Goal: Task Accomplishment & Management: Manage account settings

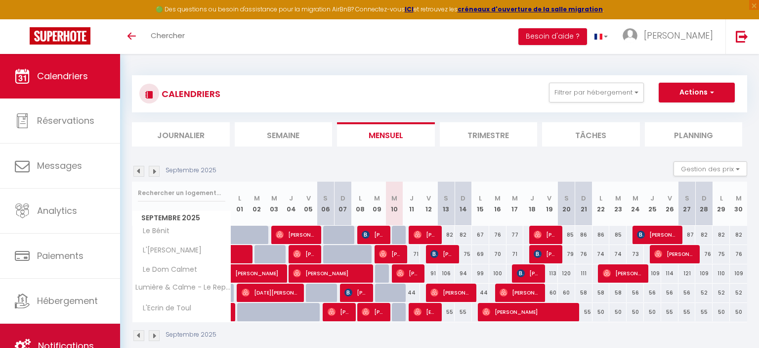
click at [79, 335] on link "Notifications" at bounding box center [60, 345] width 120 height 44
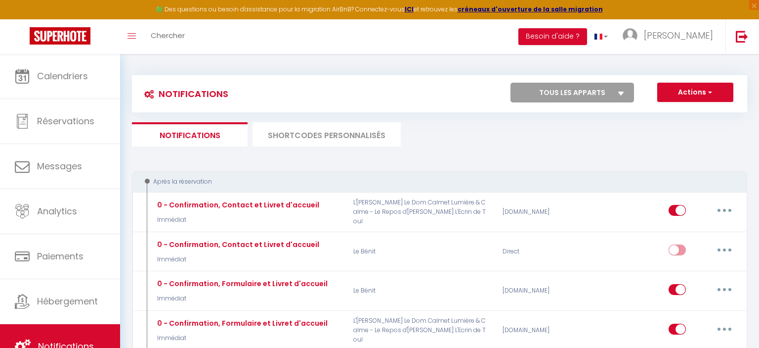
click at [333, 132] on li "SHORTCODES PERSONNALISÉS" at bounding box center [327, 134] width 148 height 24
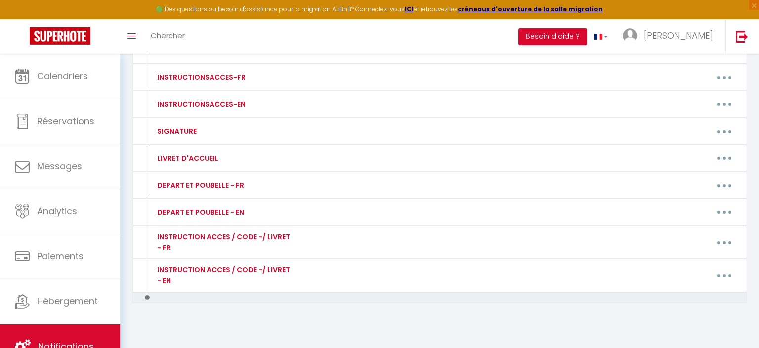
scroll to position [178, 0]
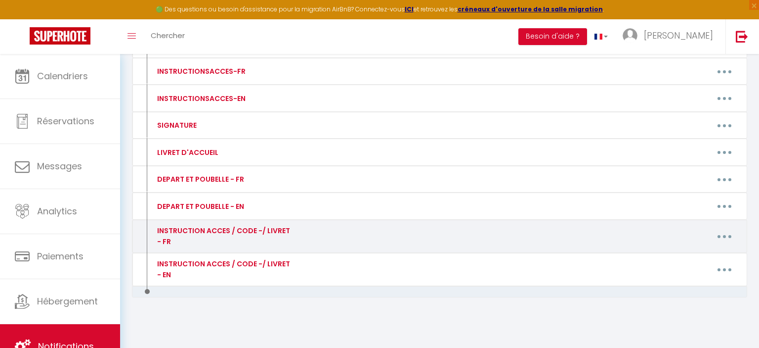
click at [731, 236] on button "button" at bounding box center [725, 236] width 28 height 16
click at [682, 259] on link "Editer" at bounding box center [698, 258] width 73 height 17
type input "INSTRUCTION ACCES / CODE -/ LIVRET - FR"
type textarea "INSTRUCTION ACCES / CODE / LIVRET - FR"
type textarea "🔐 Voici votre code d’accès à la boîte à clés : 1607 (🔐 Par sécurité, merci de n…"
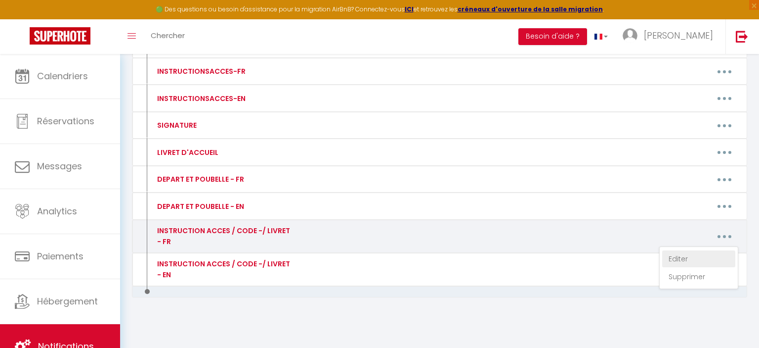
type textarea "Voici la Procédure d’entrée : L’entrée de l’immeuble se trouve à gauche du salo…"
type textarea "🔐 Voici votre code d’accès à la boîte à clés : 132685 Toutes les informations n…"
type textarea "🔐 Voici votre code d’accès à la boîte à clés : 2742 (🔐 Par sécurité, merci de n…"
type textarea "Loremipsumdolor sita co adipisci eli sedd eiusmod temp inci utlaboreet do magna…"
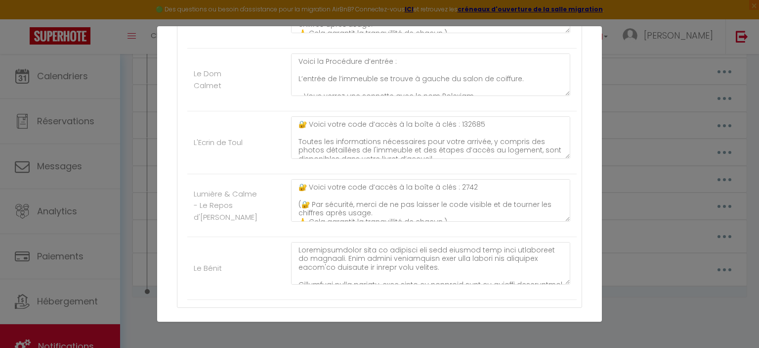
scroll to position [263, 0]
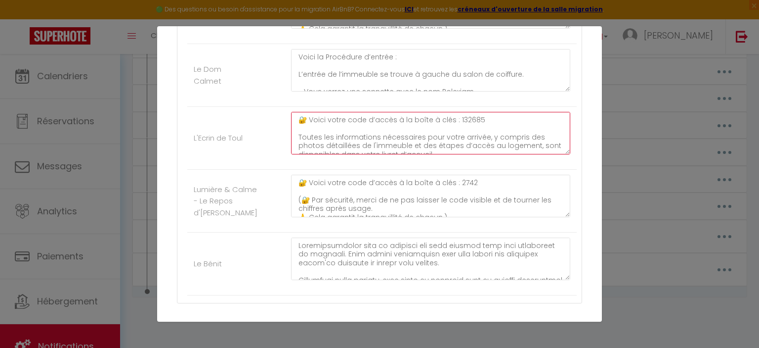
drag, startPoint x: 481, startPoint y: 123, endPoint x: 456, endPoint y: 113, distance: 26.6
click at [456, 113] on textarea "🔐 Voici votre code d’accès à la boîte à clés : 132685 Toutes les informations n…" at bounding box center [430, 133] width 279 height 43
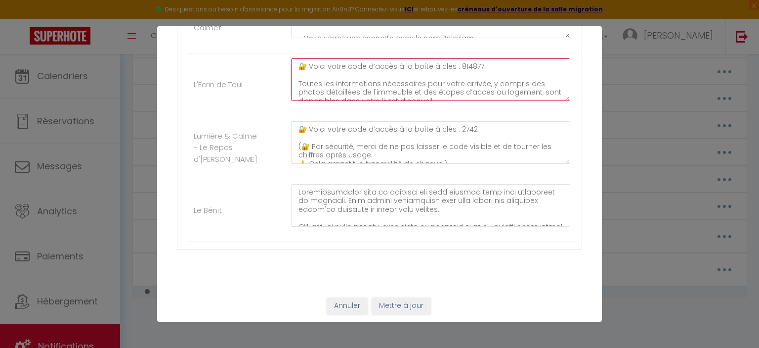
type textarea "🔐 Voici votre code d’accès à la boîte à clés : 814877 Toutes les informations n…"
click at [396, 307] on button "Mettre à jour" at bounding box center [401, 305] width 59 height 17
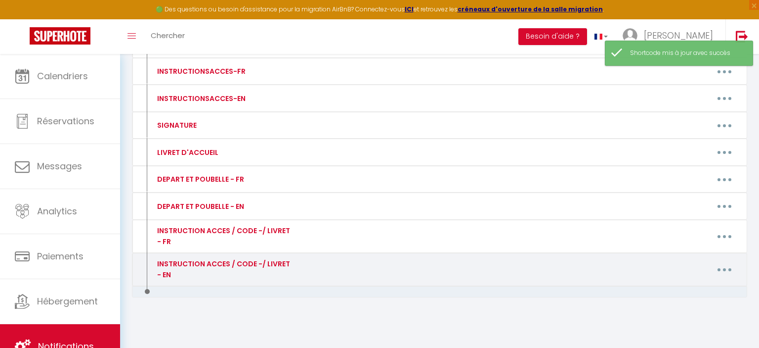
click at [725, 269] on button "button" at bounding box center [725, 270] width 28 height 16
click at [699, 293] on link "Editer" at bounding box center [698, 291] width 73 height 17
type input "INSTRUCTION ACCES / CODE -/ LIVRET - EN"
type textarea "INSTRUCTION ACCES / CODE -/ LIVRET - EN"
type textarea "🔐 Here is your key box access code: 1607 (🔐 For security reasons, please do not…"
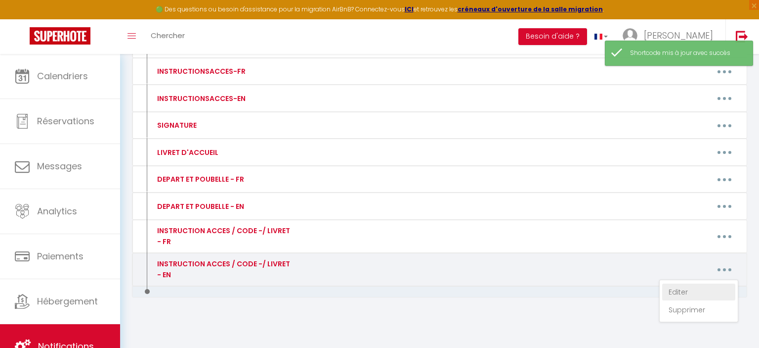
type textarea "Check-in Procedure: The building entrance is located to the left of the hair sa…"
type textarea "Here is your key box access code : 2742 All the information you need for your a…"
type textarea "Loremipsumdol, si amet con ad elit se do eiusmod te incidid utl et dolore. Ma a…"
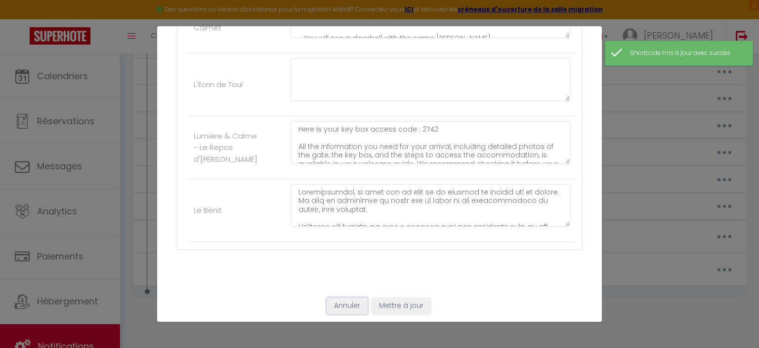
click at [328, 306] on button "Annuler" at bounding box center [347, 305] width 41 height 17
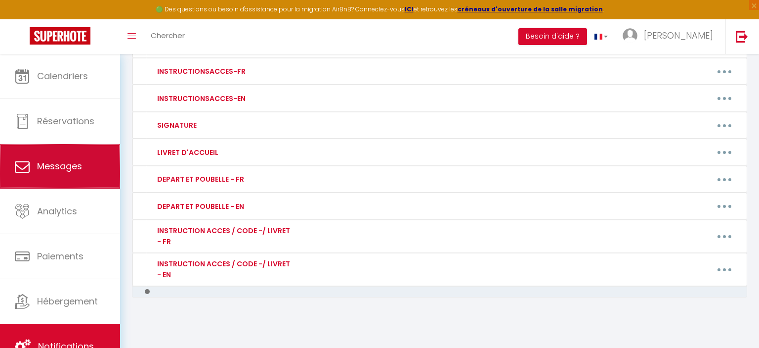
click at [80, 164] on span "Messages" at bounding box center [59, 166] width 45 height 12
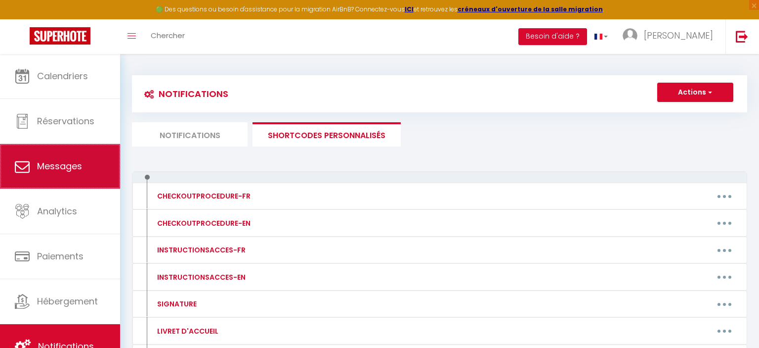
select select "message"
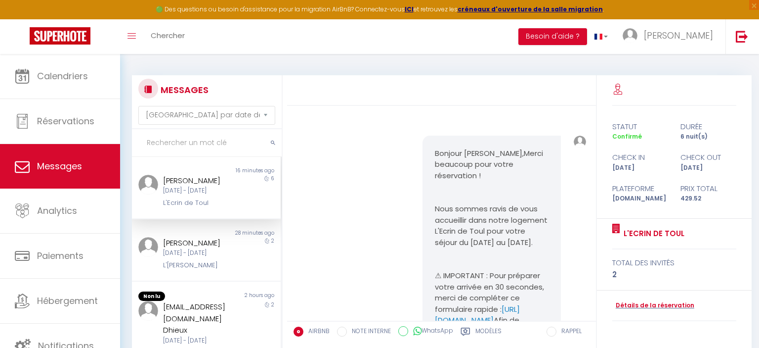
scroll to position [882, 0]
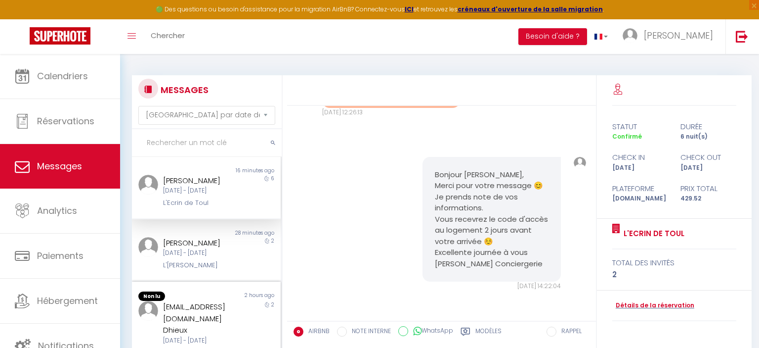
click at [220, 321] on div "[EMAIL_ADDRESS][DOMAIN_NAME] Dhieux" at bounding box center [200, 318] width 74 height 35
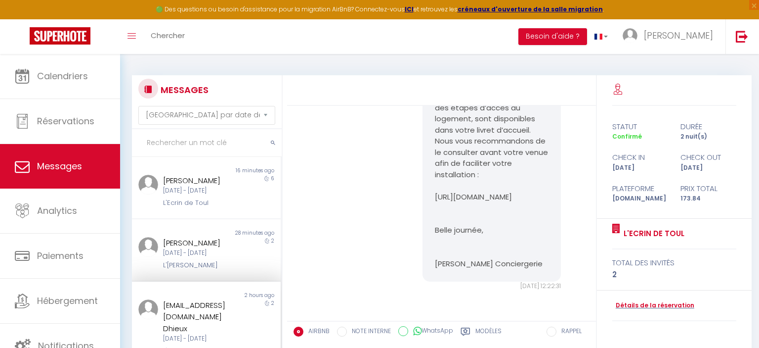
scroll to position [116, 0]
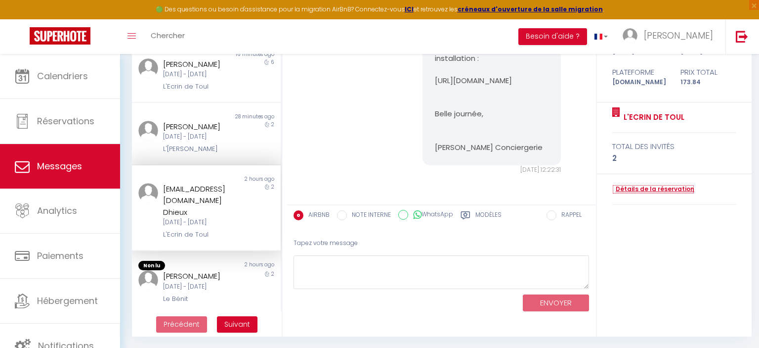
click at [673, 187] on link "Détails de la réservation" at bounding box center [654, 188] width 82 height 9
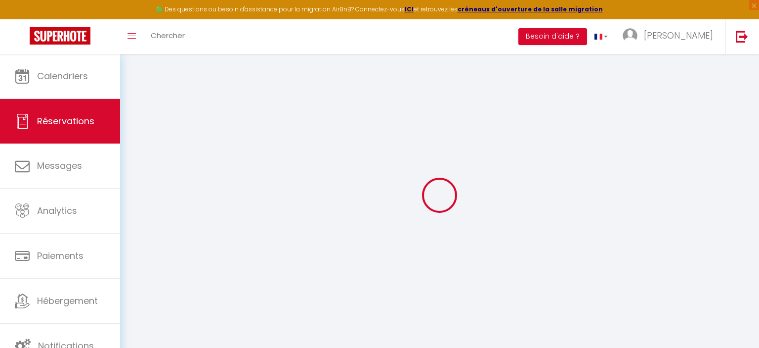
select select
select select "15"
checkbox input "false"
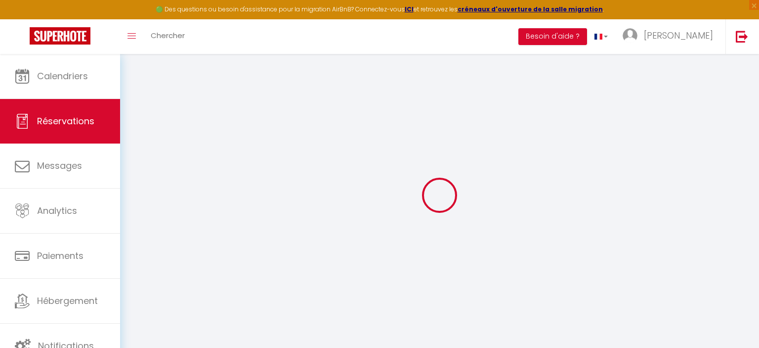
select select
checkbox input "false"
select select
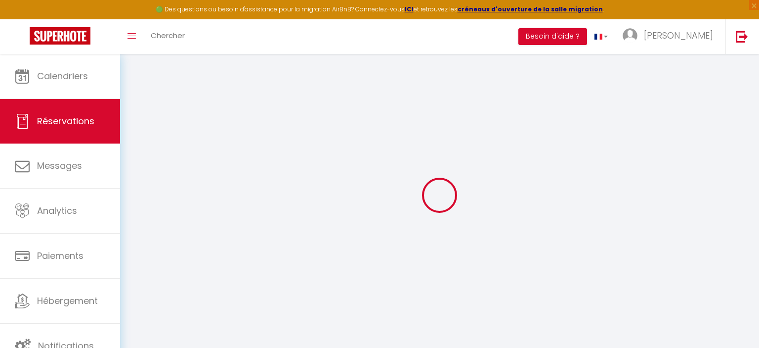
select select
checkbox input "false"
select select
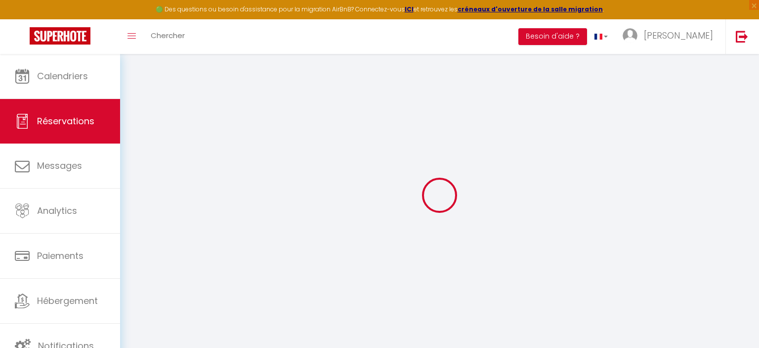
select select
checkbox input "false"
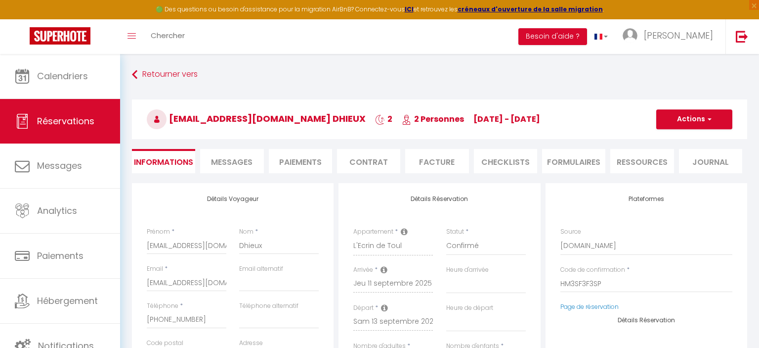
select select
type input "43"
type input "4.84"
select select
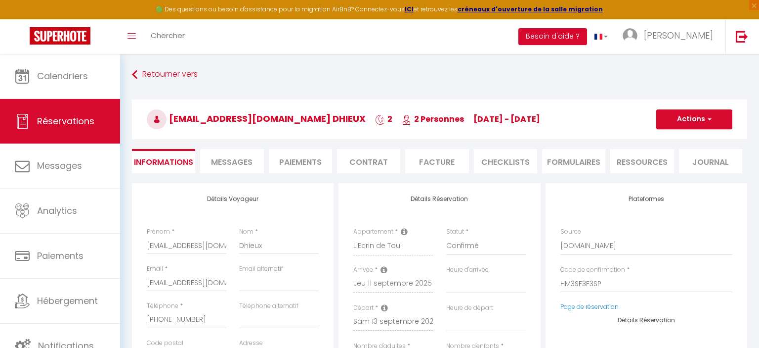
checkbox input "false"
select select
checkbox input "false"
select select "18:00"
select select "08:00"
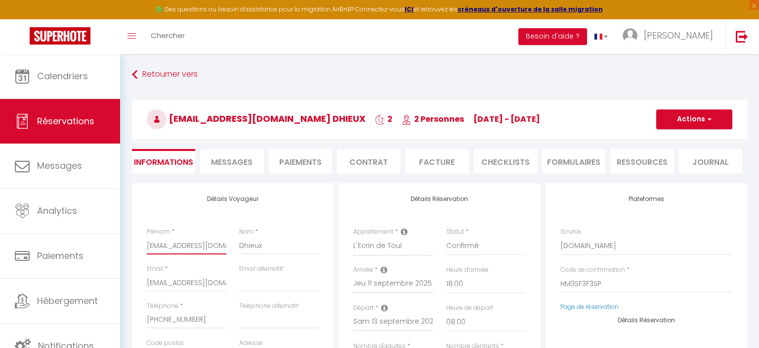
drag, startPoint x: 221, startPoint y: 246, endPoint x: 171, endPoint y: 240, distance: 50.8
click at [171, 240] on input "[EMAIL_ADDRESS][DOMAIN_NAME]" at bounding box center [187, 245] width 80 height 18
drag, startPoint x: 219, startPoint y: 244, endPoint x: 107, endPoint y: 251, distance: 111.9
click at [147, 251] on input "[EMAIL_ADDRESS][DOMAIN_NAME]" at bounding box center [187, 245] width 80 height 18
select select
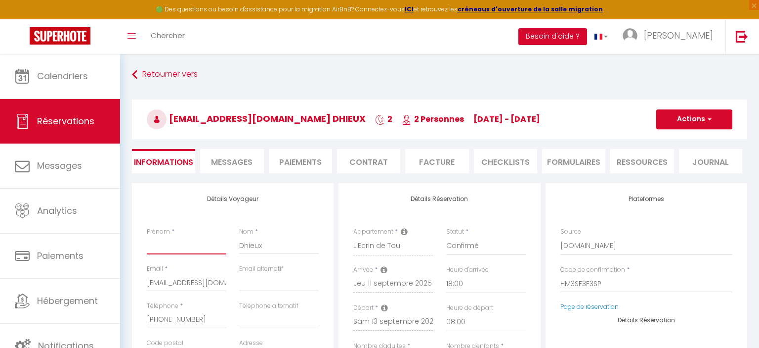
checkbox input "false"
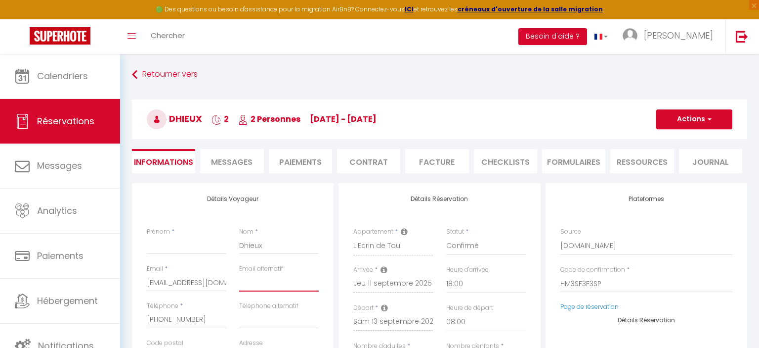
click at [284, 282] on input "email" at bounding box center [279, 282] width 80 height 18
paste input "[EMAIL_ADDRESS][DOMAIN_NAME]"
type input "[EMAIL_ADDRESS][DOMAIN_NAME]"
select select
checkbox input "false"
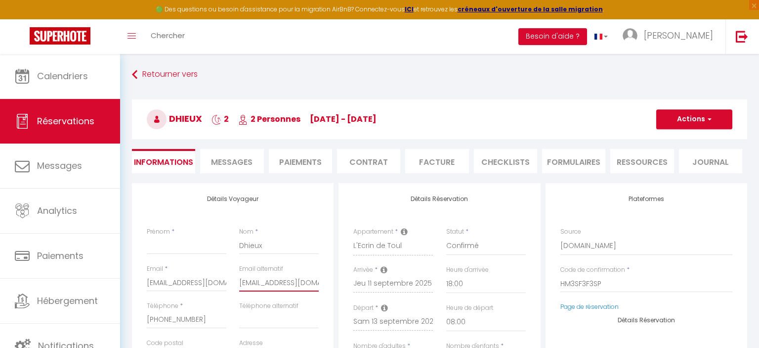
type input "[EMAIL_ADDRESS][DOMAIN_NAME]"
click at [204, 248] on input "Prénom" at bounding box center [187, 245] width 80 height 18
type input "V"
select select
checkbox input "false"
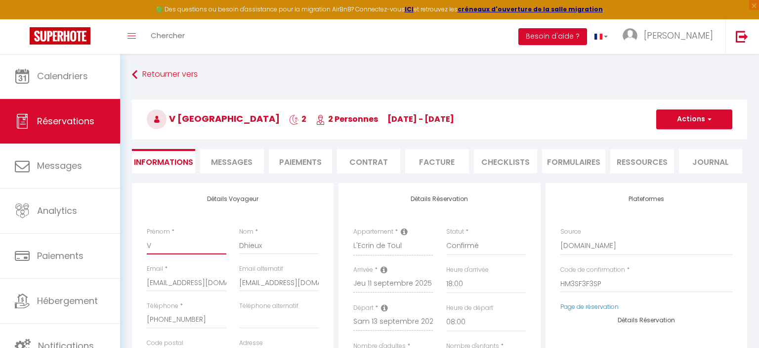
type input "Va"
select select
checkbox input "false"
type input "Val"
select select
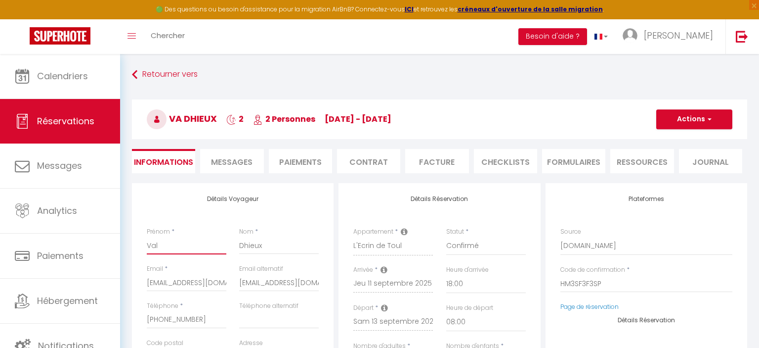
checkbox input "false"
type input "Vale"
select select
checkbox input "false"
type input "Valen"
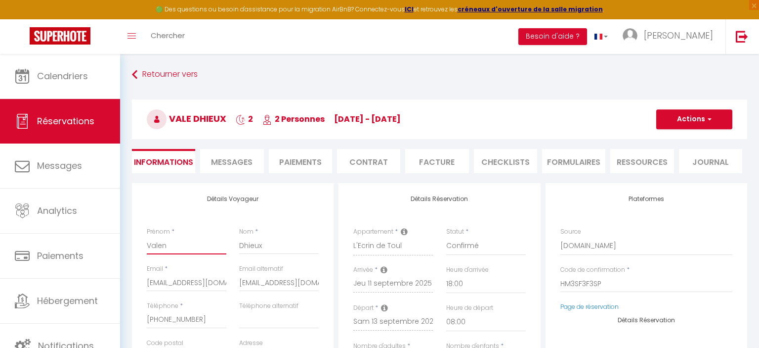
select select
checkbox input "false"
type input "Valent"
select select
checkbox input "false"
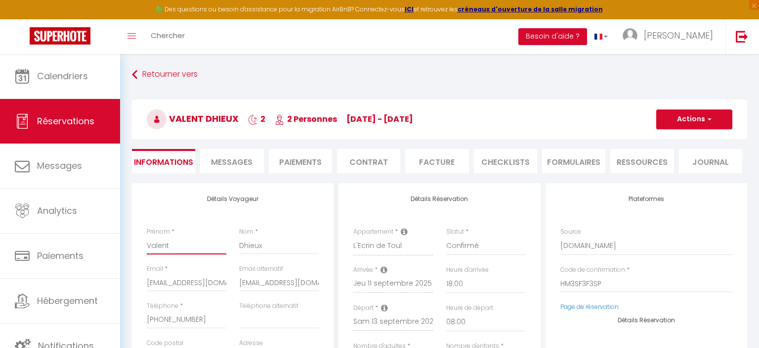
type input "Valenti"
select select
checkbox input "false"
type input "Valenti"
select select
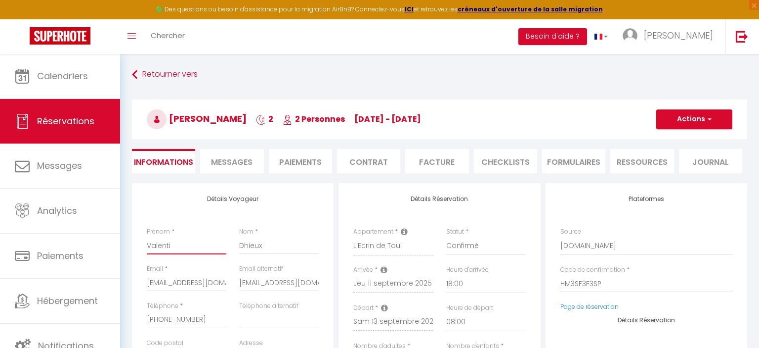
checkbox input "false"
type input "Valenti"
select select
checkbox input "false"
type input "[PERSON_NAME]"
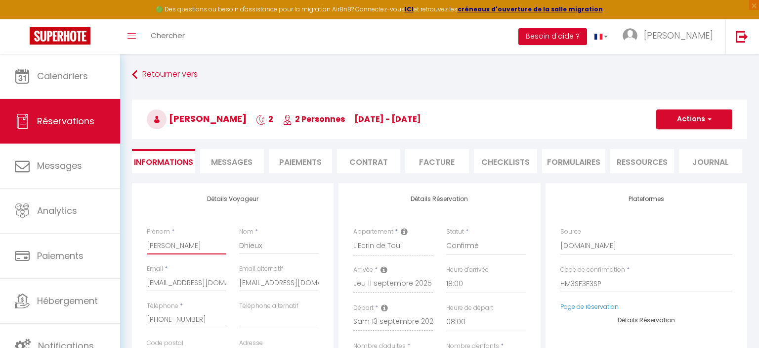
select select
checkbox input "false"
type input "[PERSON_NAME]"
click at [695, 121] on button "Actions" at bounding box center [695, 119] width 76 height 20
click at [669, 139] on link "Enregistrer" at bounding box center [685, 140] width 78 height 13
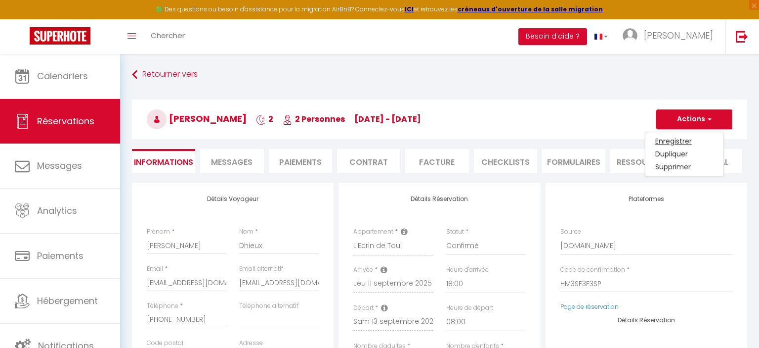
select select "not_cancelled"
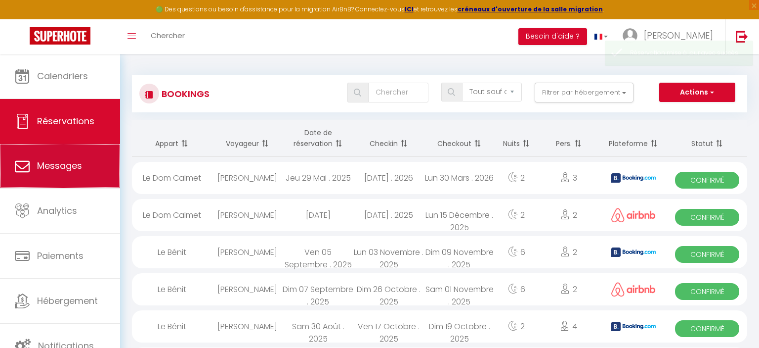
click at [57, 173] on link "Messages" at bounding box center [60, 165] width 120 height 44
select select "message"
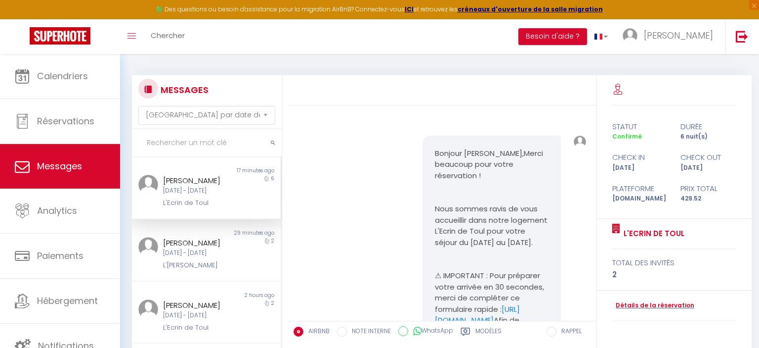
scroll to position [882, 0]
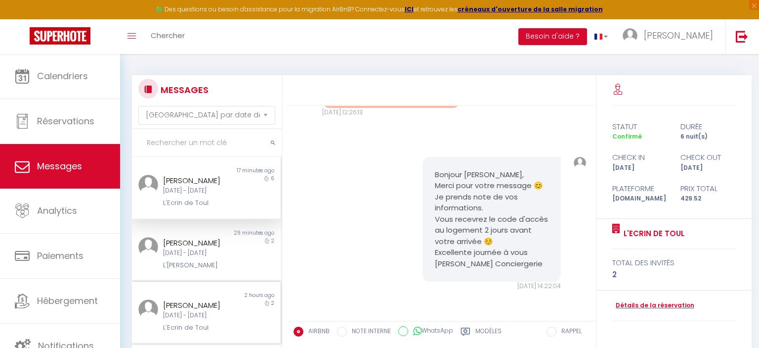
click at [207, 320] on div "[DATE] - [DATE]" at bounding box center [200, 314] width 74 height 9
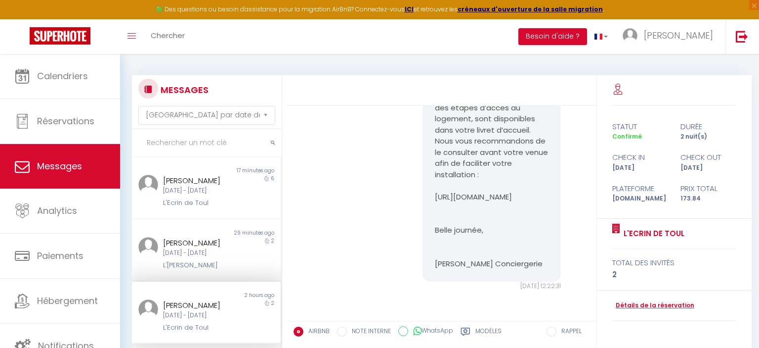
scroll to position [931, 0]
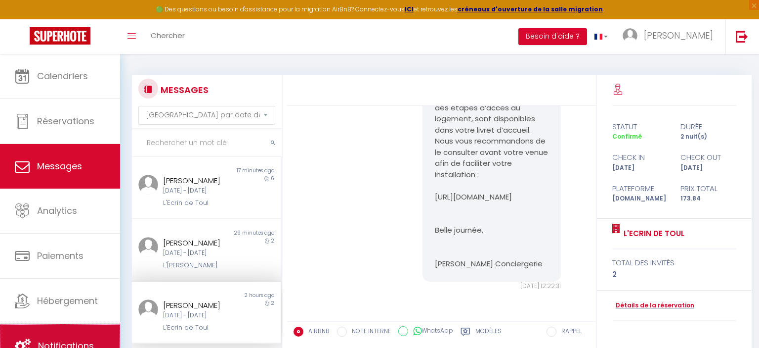
click at [50, 340] on link "Notifications" at bounding box center [60, 345] width 120 height 44
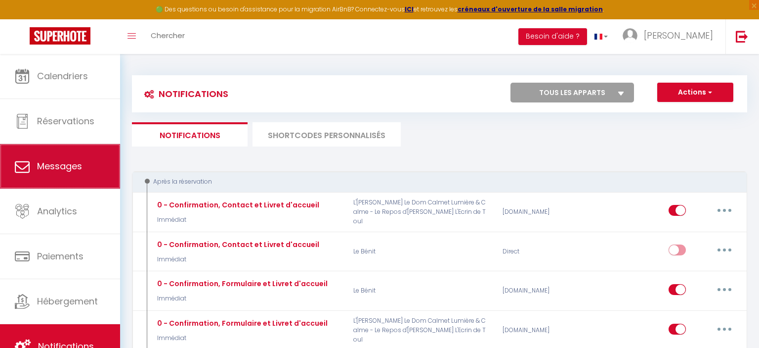
click at [70, 167] on span "Messages" at bounding box center [59, 166] width 45 height 12
select select "message"
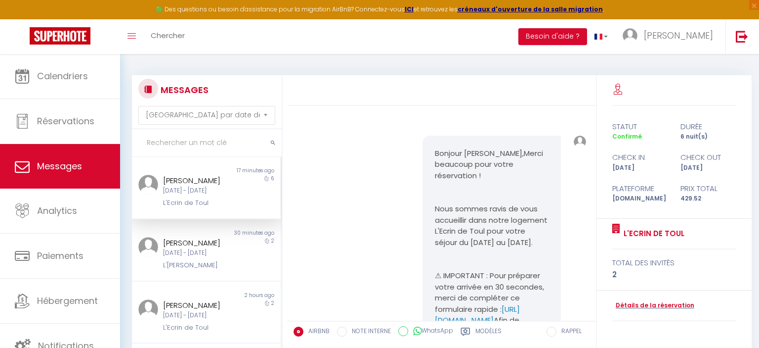
scroll to position [882, 0]
